Goal: Communication & Community: Participate in discussion

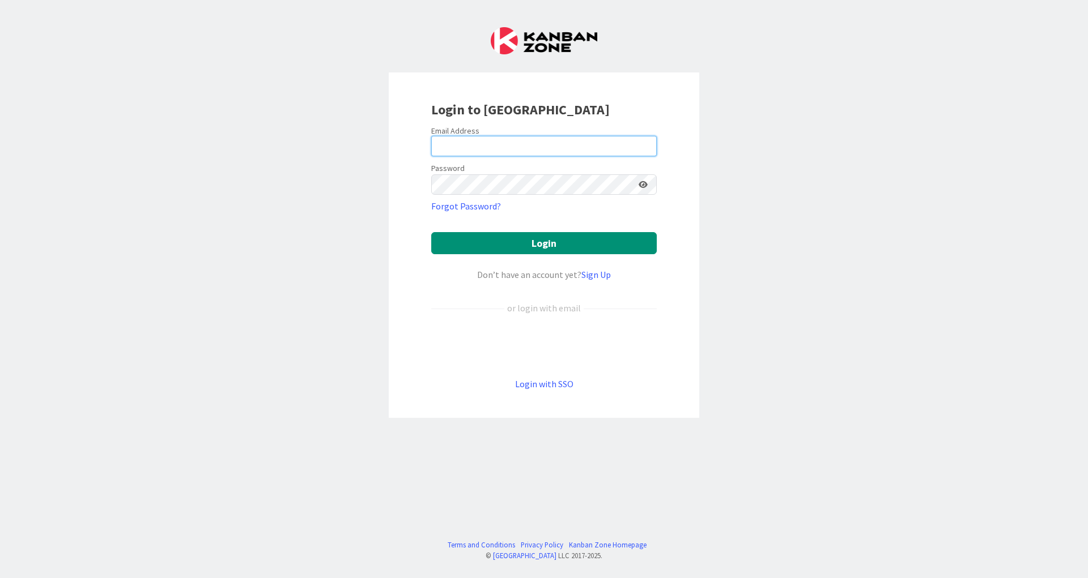
click at [491, 142] on input "email" at bounding box center [543, 146] width 225 height 20
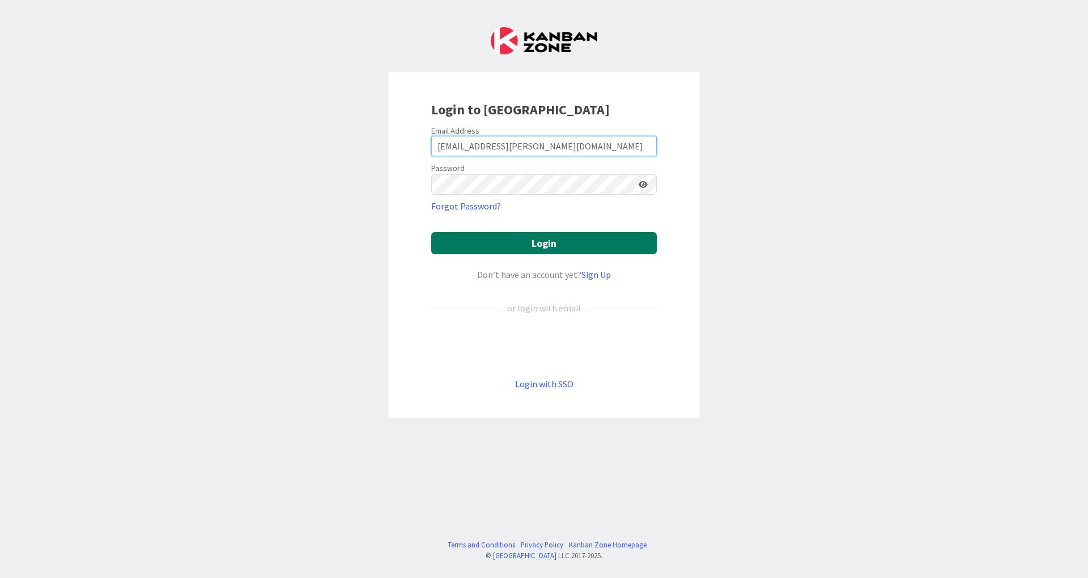
type input "[EMAIL_ADDRESS][PERSON_NAME][DOMAIN_NAME]"
click at [552, 245] on button "Login" at bounding box center [543, 243] width 225 height 22
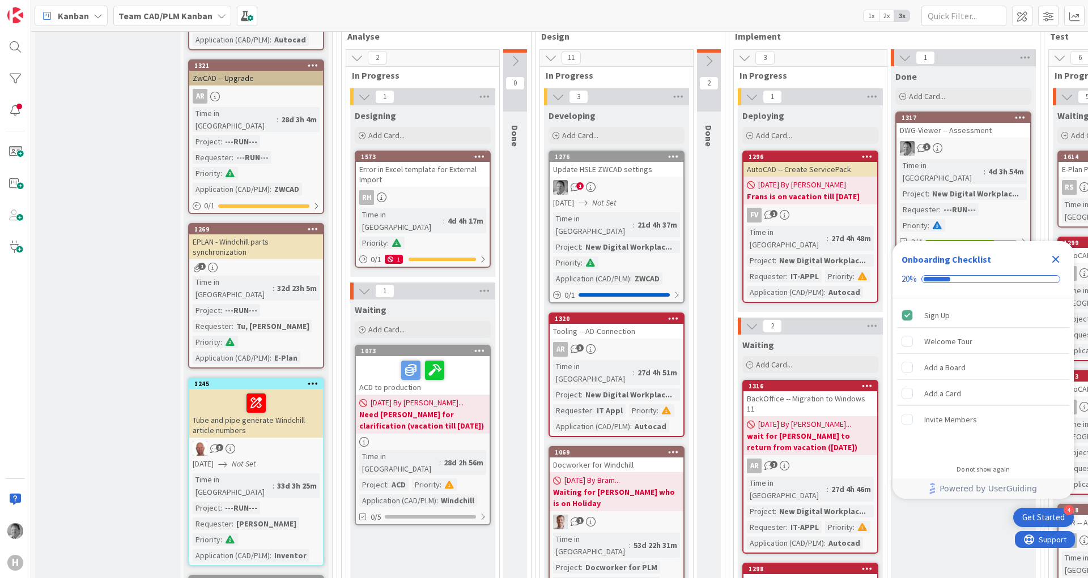
scroll to position [952, 0]
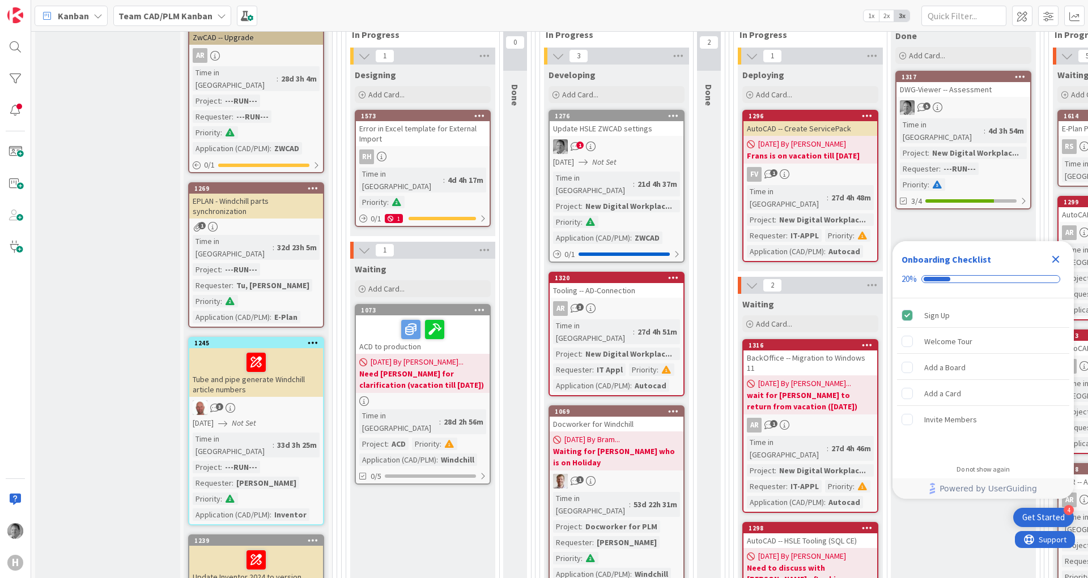
click at [961, 82] on div "DWG-Viewer -- Assessment" at bounding box center [963, 89] width 134 height 15
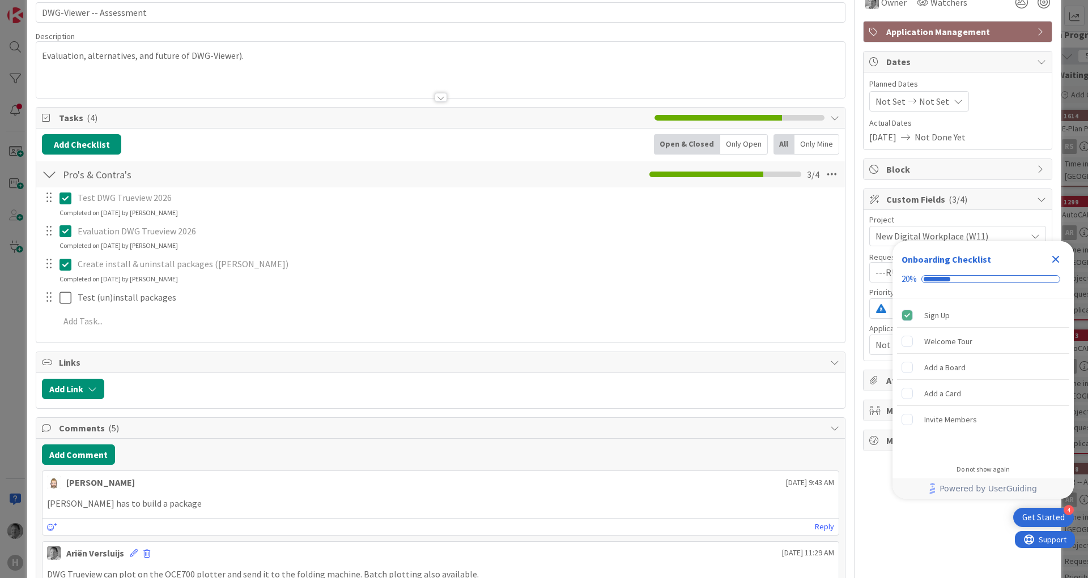
scroll to position [68, 0]
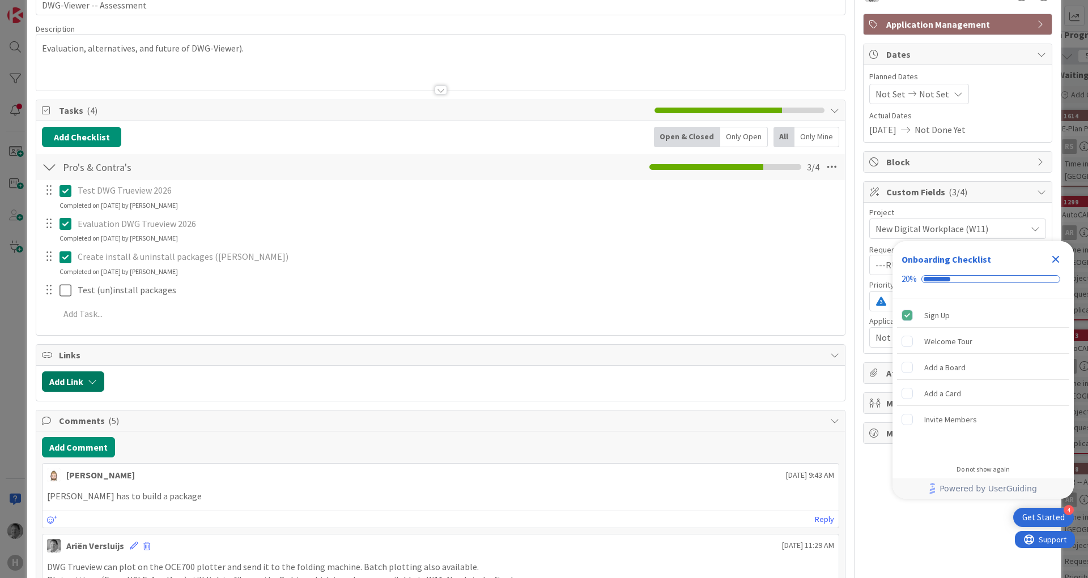
click at [87, 380] on button "Add Link" at bounding box center [73, 382] width 62 height 20
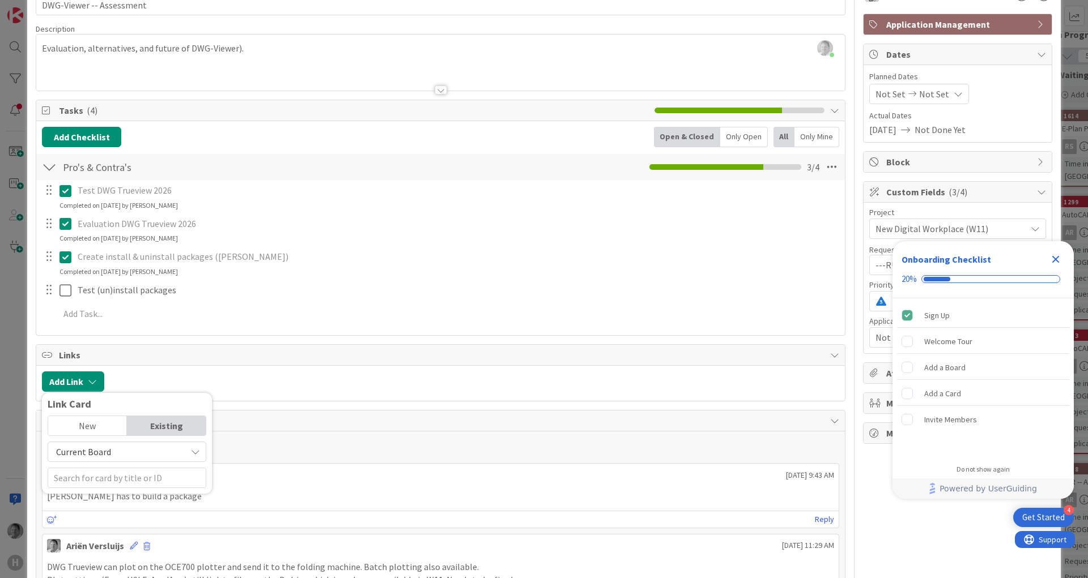
click at [312, 300] on div "Test (un)install packages Update Cancel" at bounding box center [440, 290] width 807 height 20
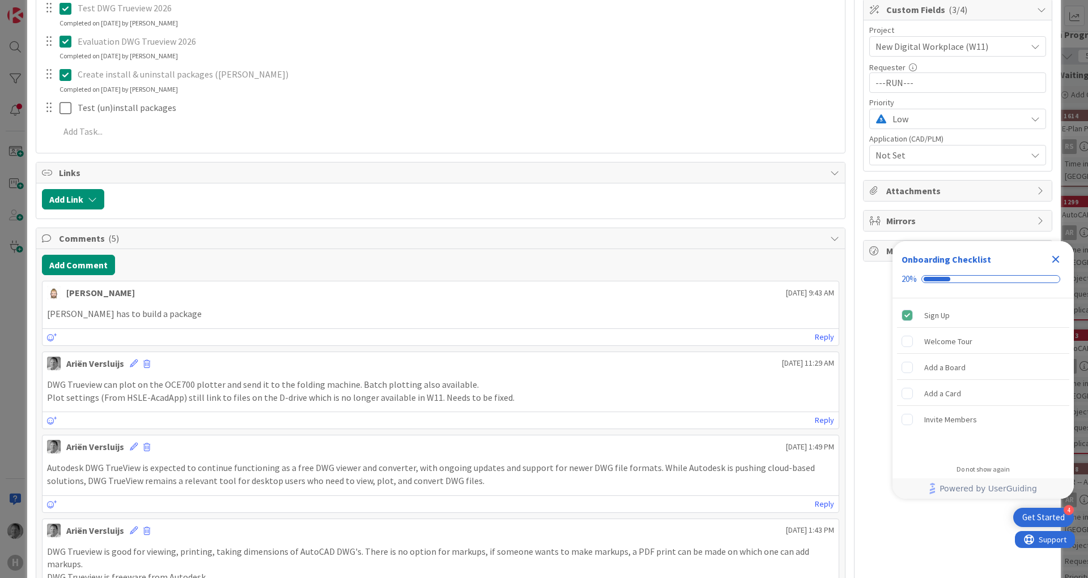
scroll to position [272, 0]
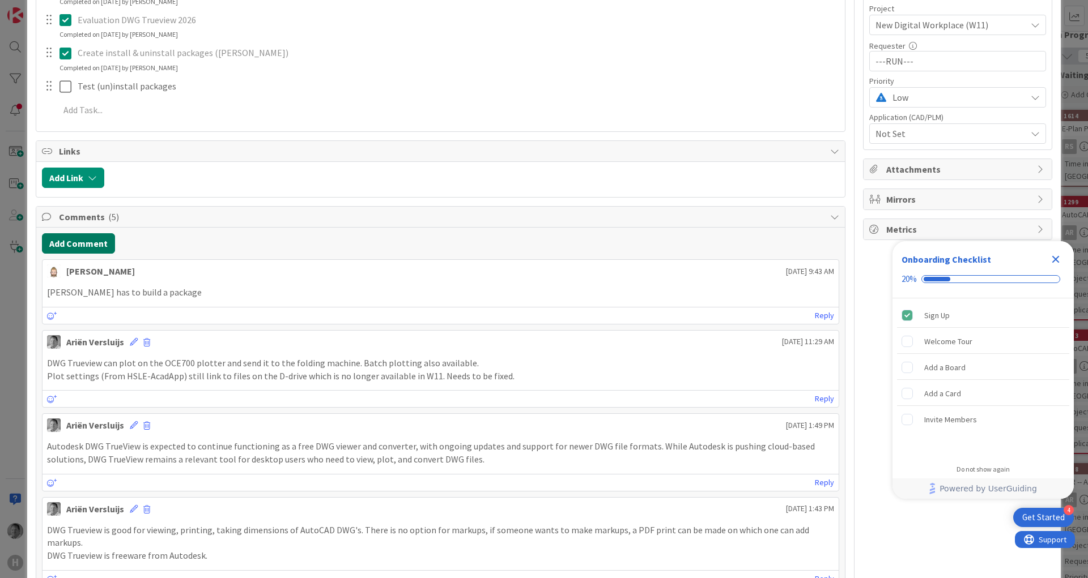
click at [59, 237] on button "Add Comment" at bounding box center [78, 243] width 73 height 20
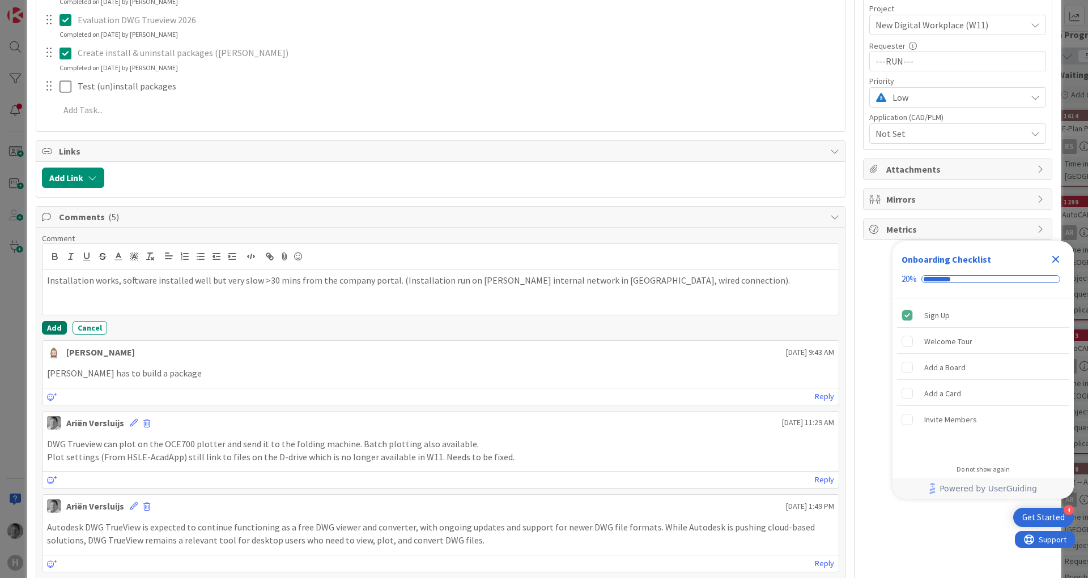
click at [58, 327] on button "Add" at bounding box center [54, 328] width 25 height 14
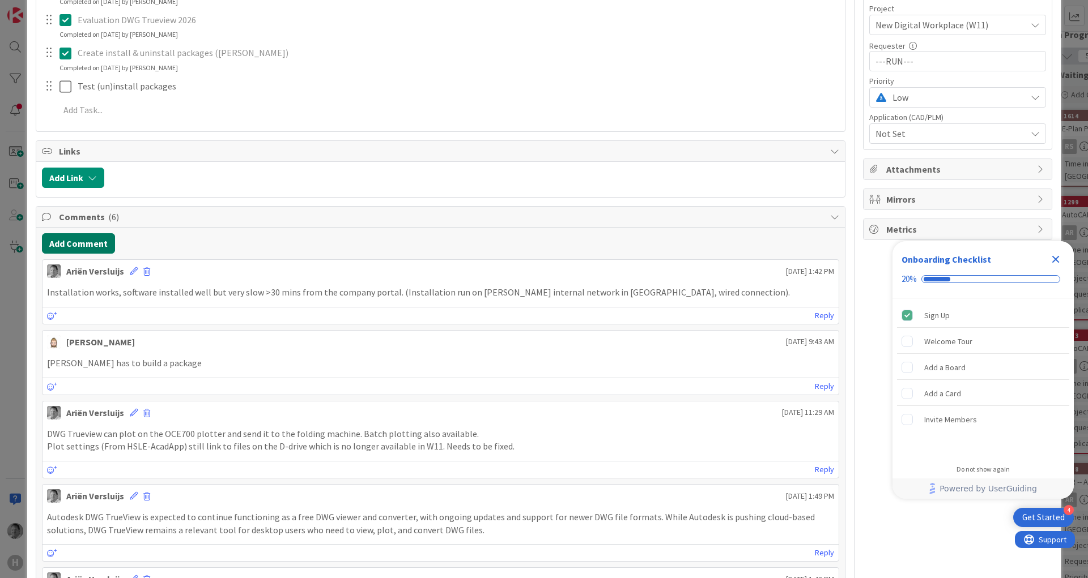
click at [75, 241] on button "Add Comment" at bounding box center [78, 243] width 73 height 20
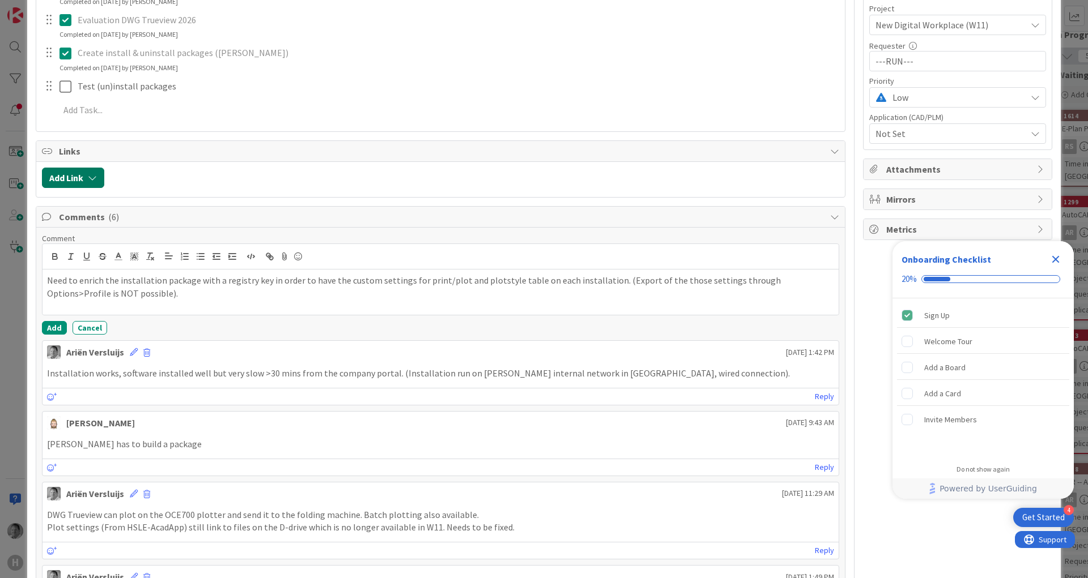
click at [81, 178] on button "Add Link" at bounding box center [73, 178] width 62 height 20
click at [159, 170] on div at bounding box center [474, 178] width 729 height 20
click at [49, 325] on button "Add" at bounding box center [54, 328] width 25 height 14
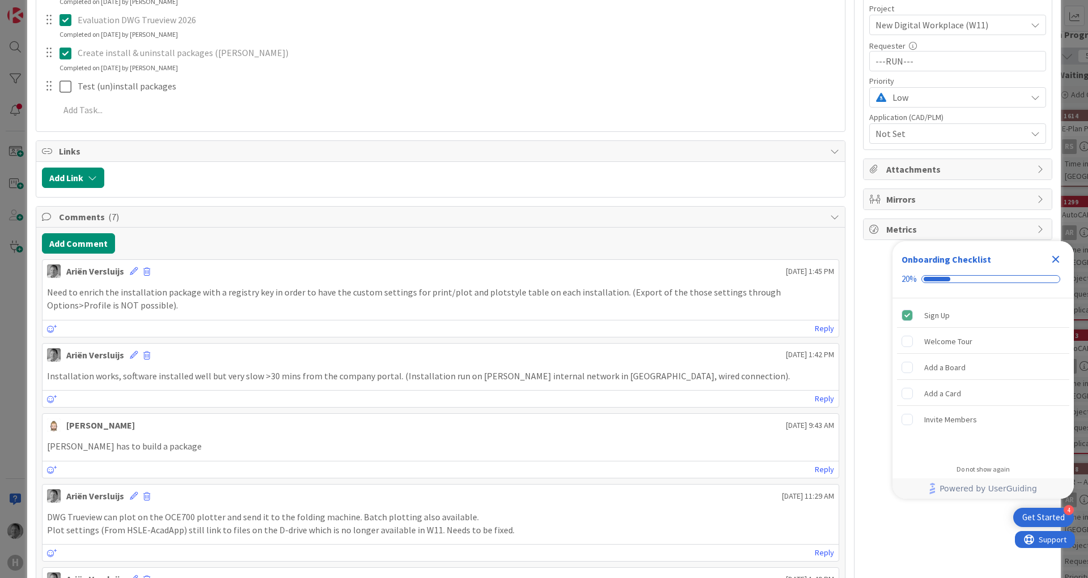
click at [1051, 257] on icon "Close Checklist" at bounding box center [1056, 260] width 14 height 14
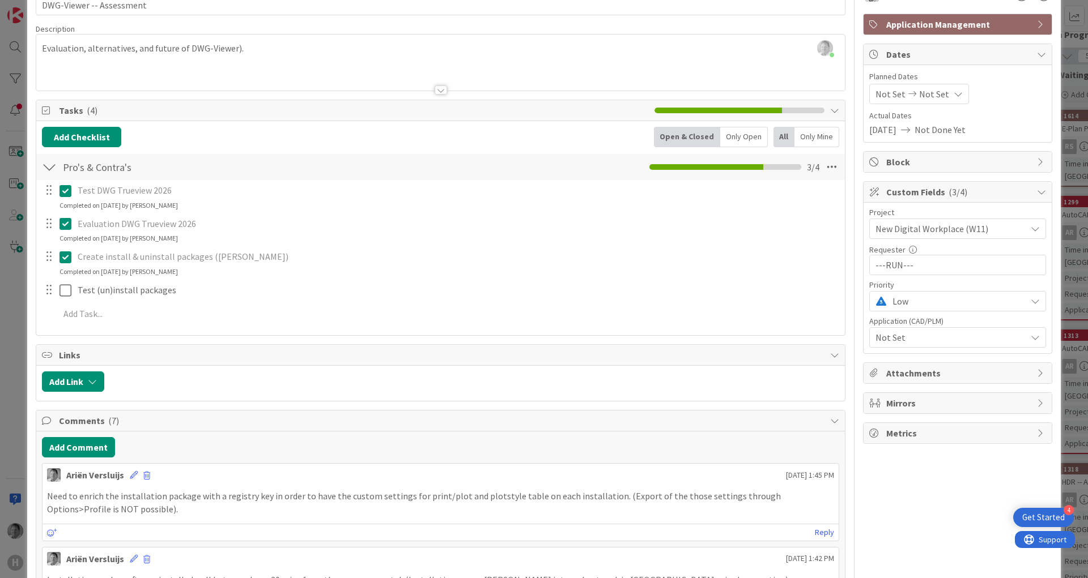
scroll to position [0, 0]
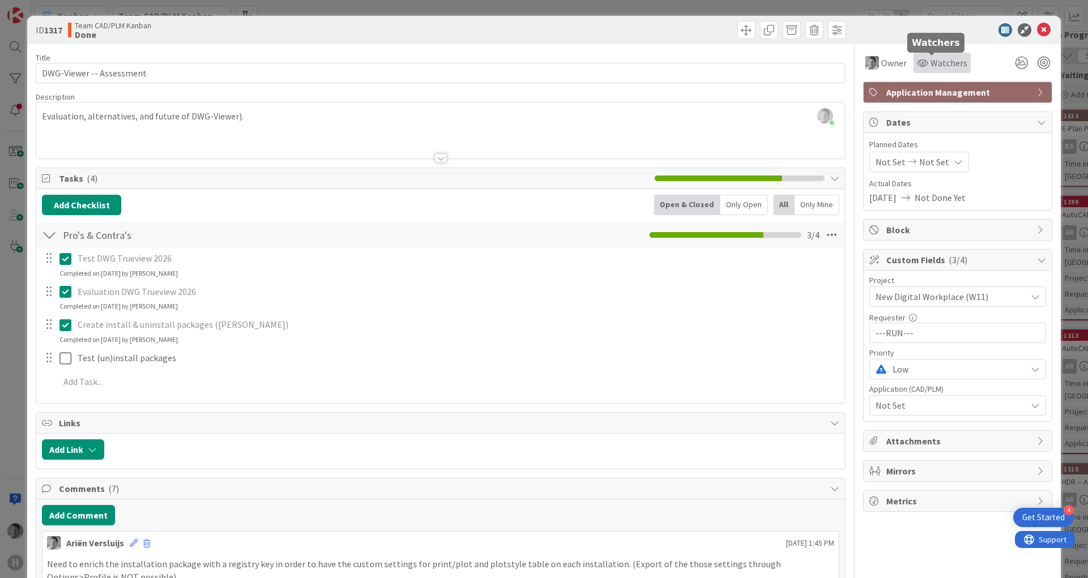
click at [948, 62] on span "Watchers" at bounding box center [948, 63] width 37 height 14
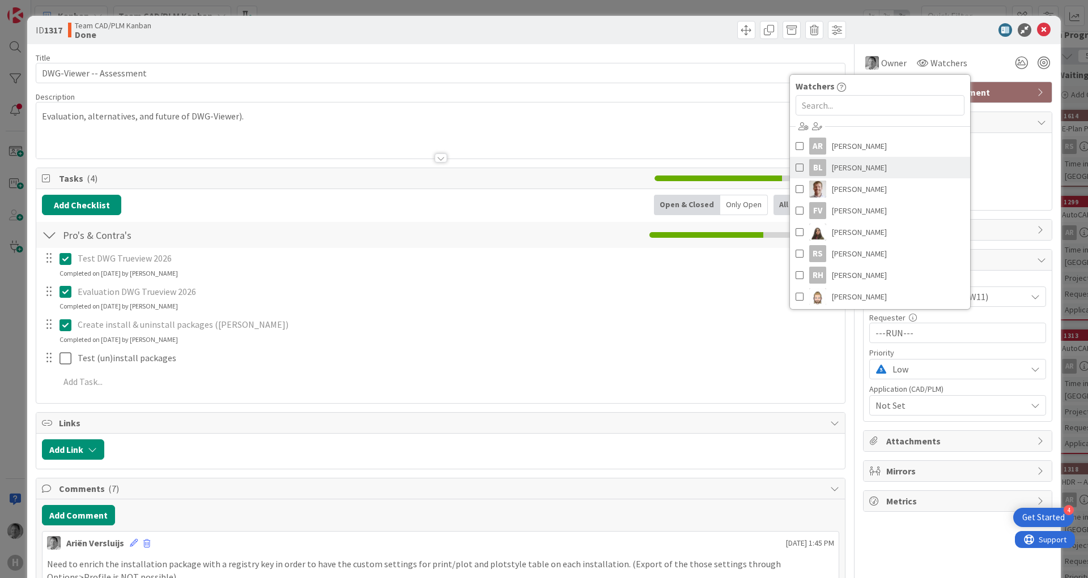
click at [795, 166] on span at bounding box center [799, 167] width 8 height 17
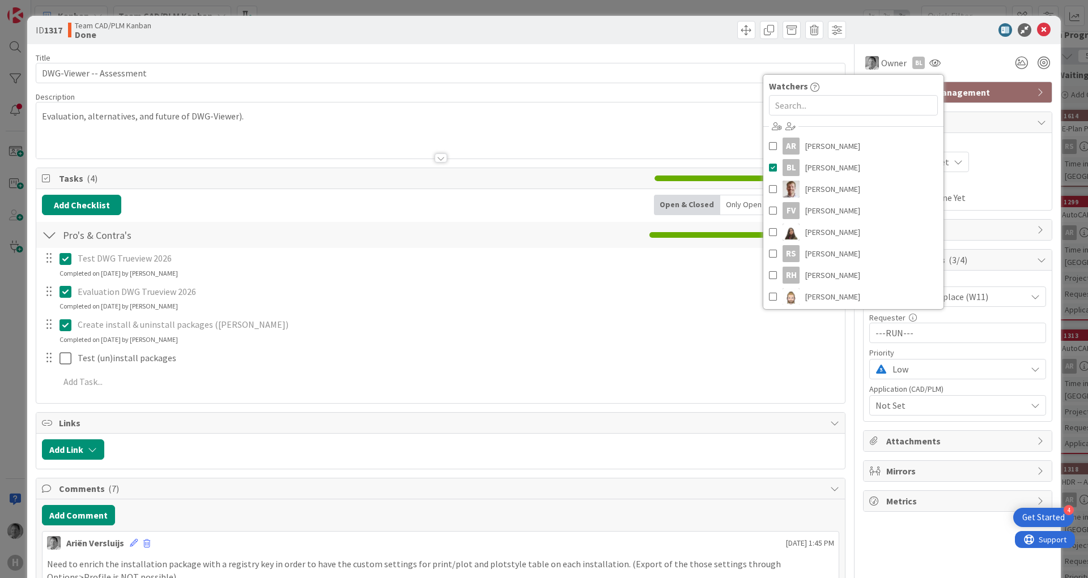
click at [927, 27] on div at bounding box center [952, 30] width 201 height 14
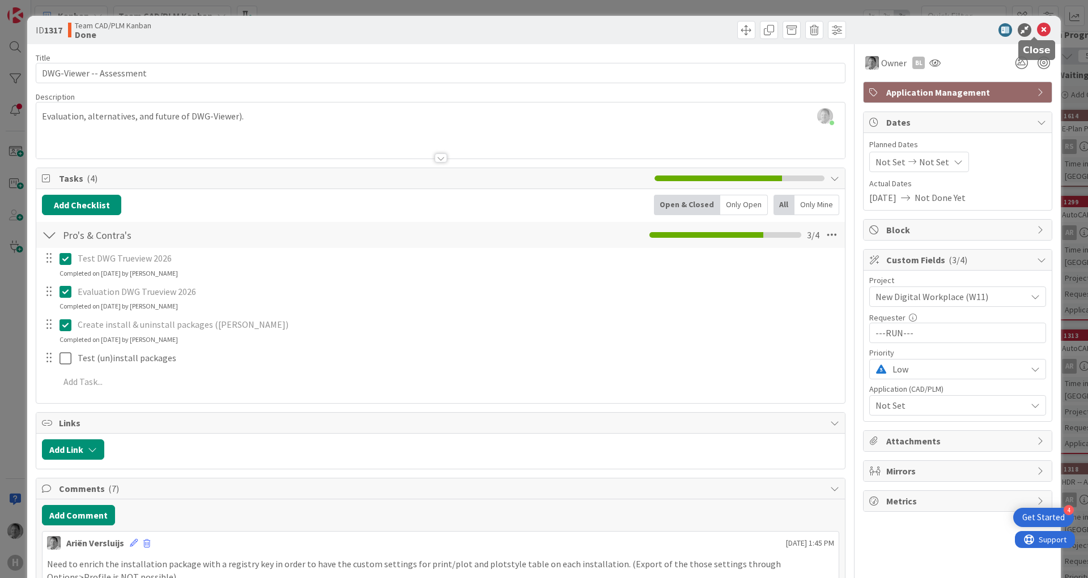
click at [1037, 32] on icon at bounding box center [1044, 30] width 14 height 14
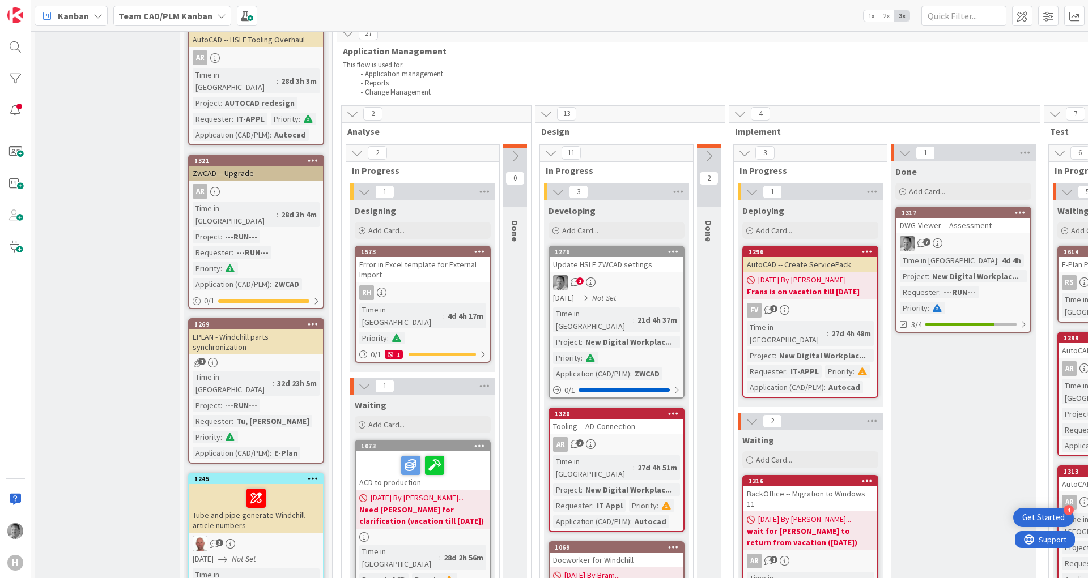
scroll to position [748, 0]
